Goal: Communication & Community: Share content

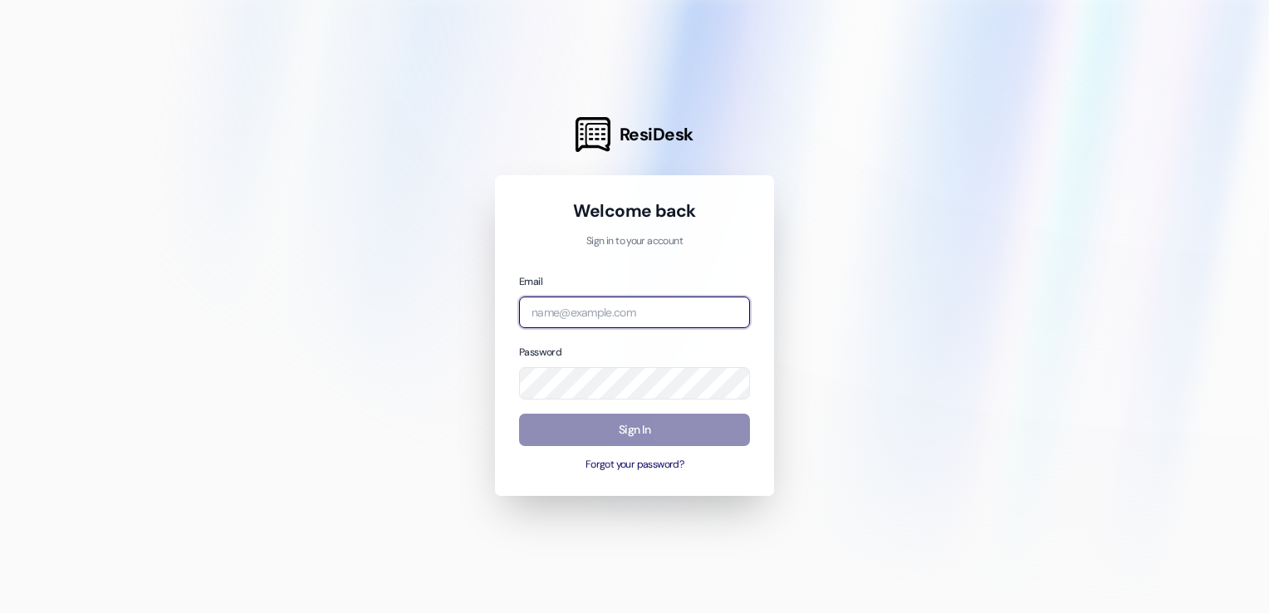
type input "[EMAIL_ADDRESS][DOMAIN_NAME]"
click at [631, 427] on button "Sign In" at bounding box center [634, 429] width 231 height 32
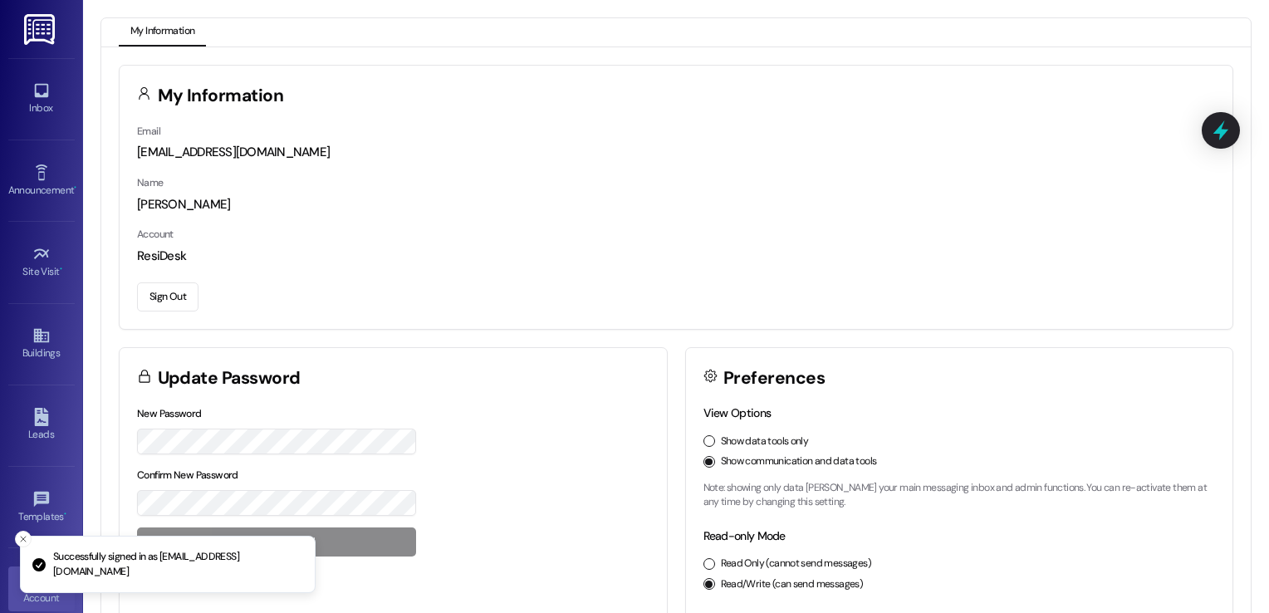
click at [41, 35] on img at bounding box center [41, 29] width 34 height 31
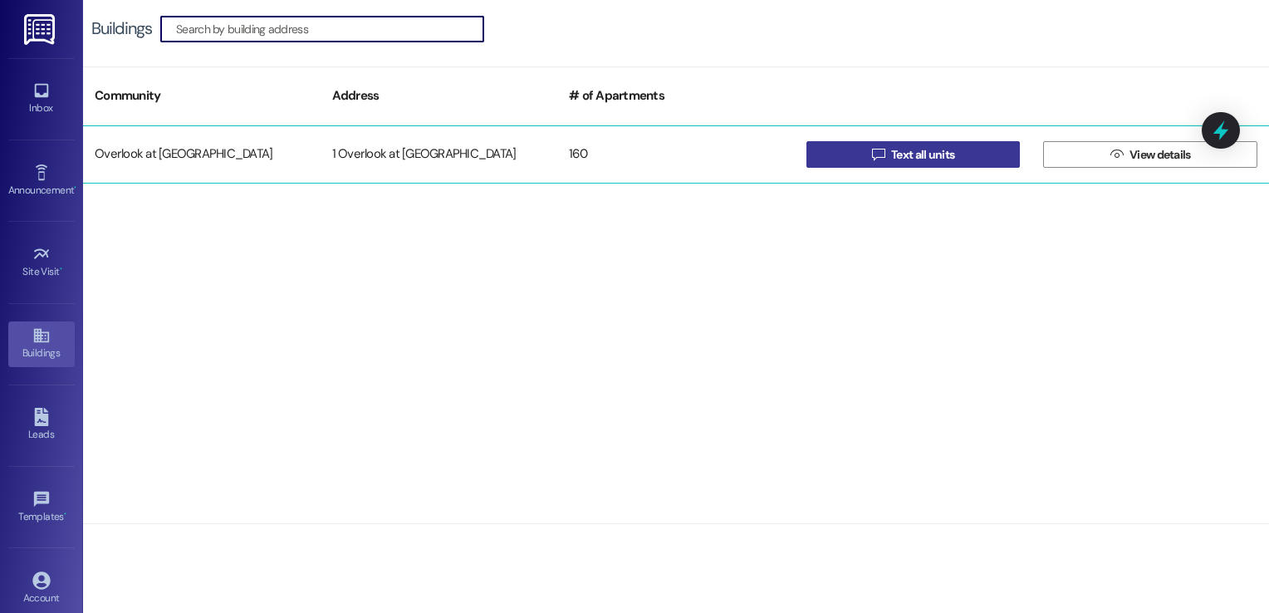
click at [880, 157] on icon "" at bounding box center [878, 154] width 12 height 13
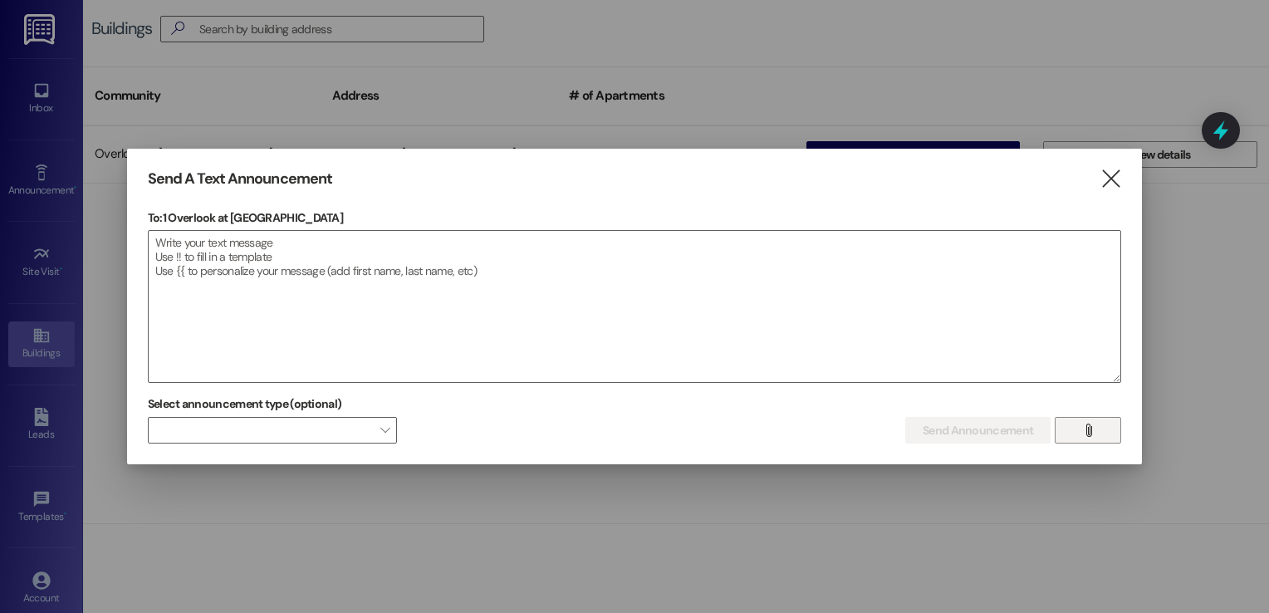
click at [1089, 434] on icon "" at bounding box center [1088, 429] width 12 height 13
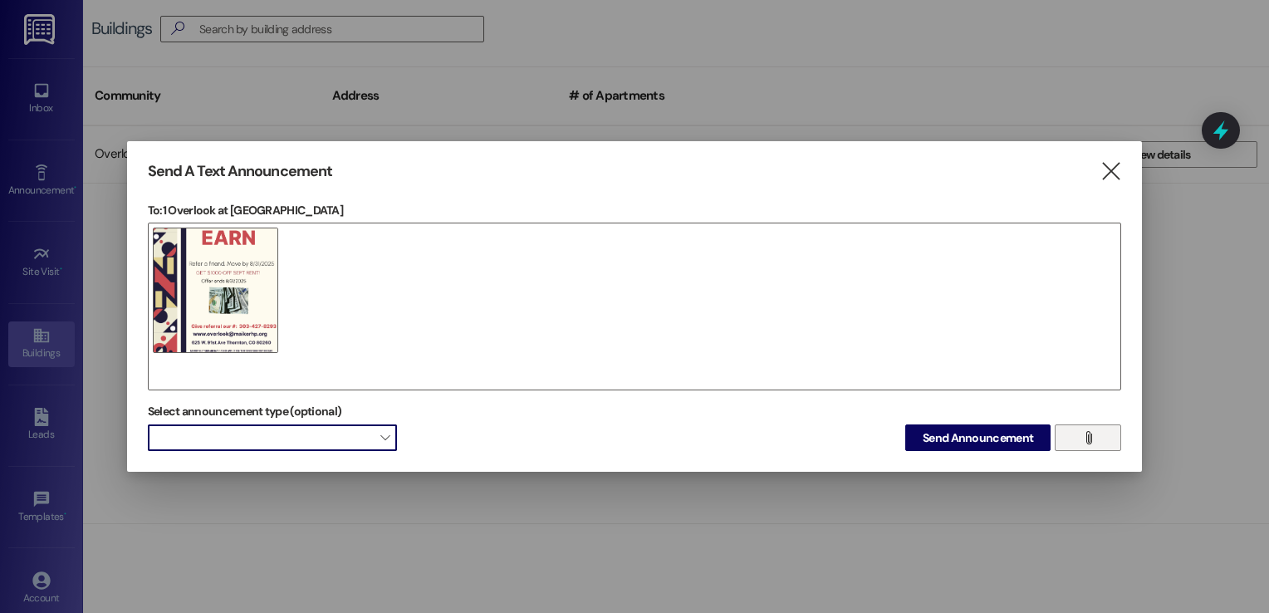
click at [371, 441] on span at bounding box center [272, 437] width 249 height 27
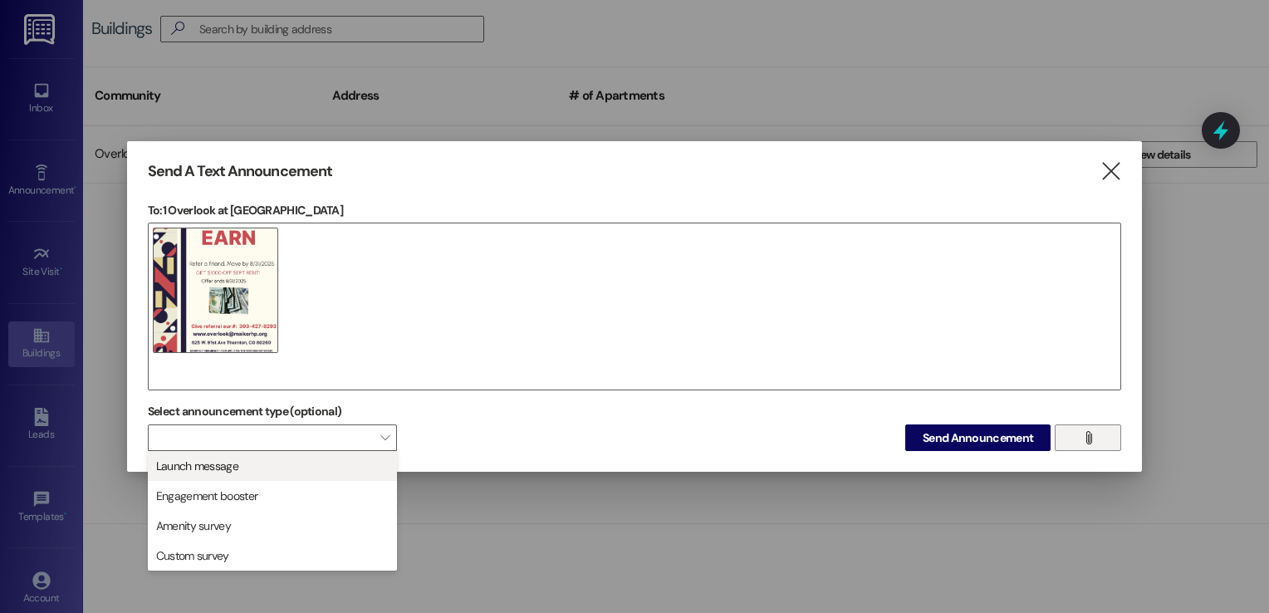
click at [340, 467] on span "Launch message" at bounding box center [272, 466] width 234 height 18
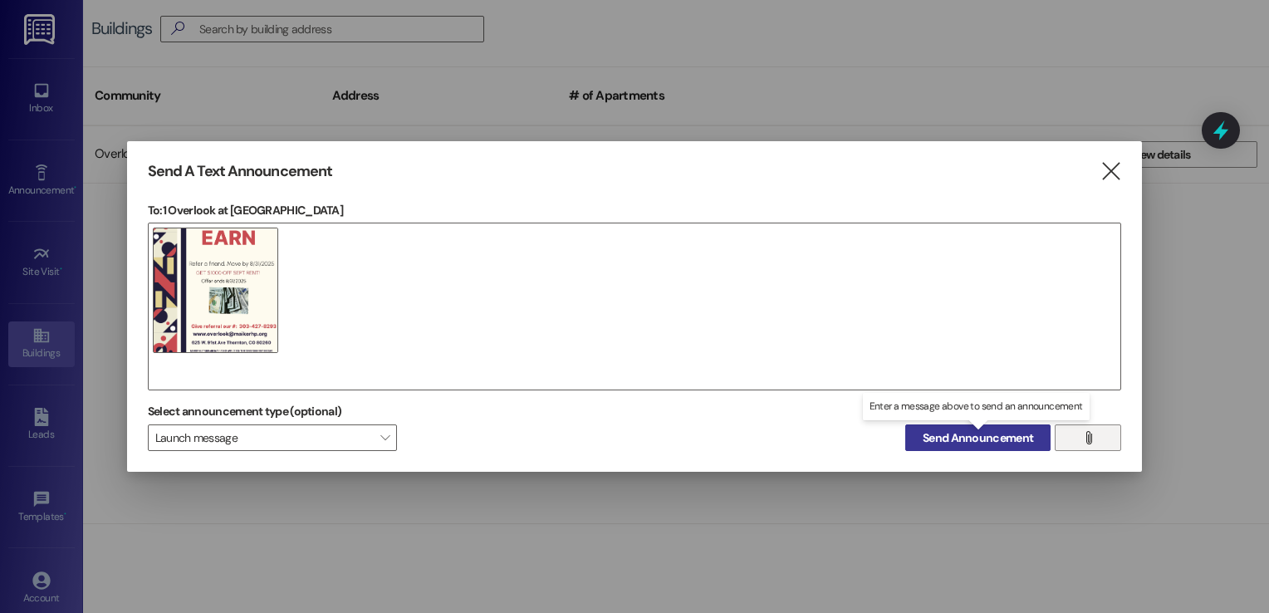
click at [953, 438] on span "Send Announcement" at bounding box center [977, 437] width 110 height 17
